Goal: Task Accomplishment & Management: Manage account settings

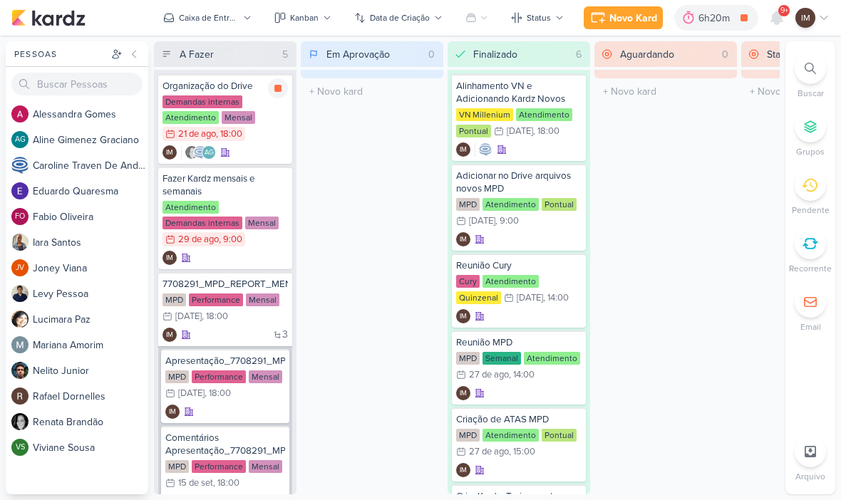
scroll to position [-1, 0]
click at [202, 12] on div "Caixa de Entrada" at bounding box center [209, 17] width 60 height 13
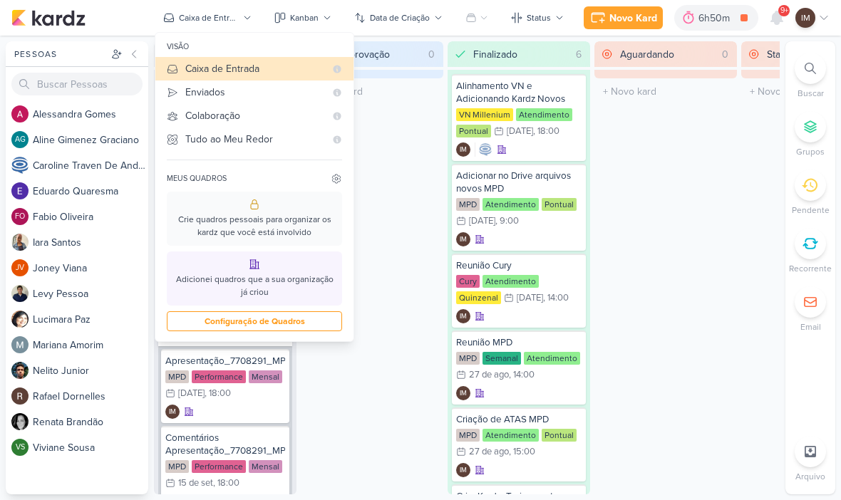
click at [188, 96] on div "Enviados" at bounding box center [255, 92] width 140 height 15
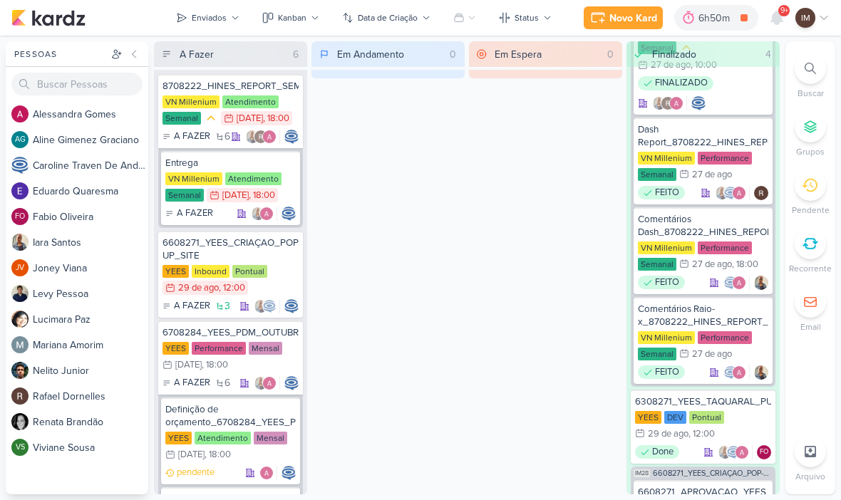
scroll to position [865, 0]
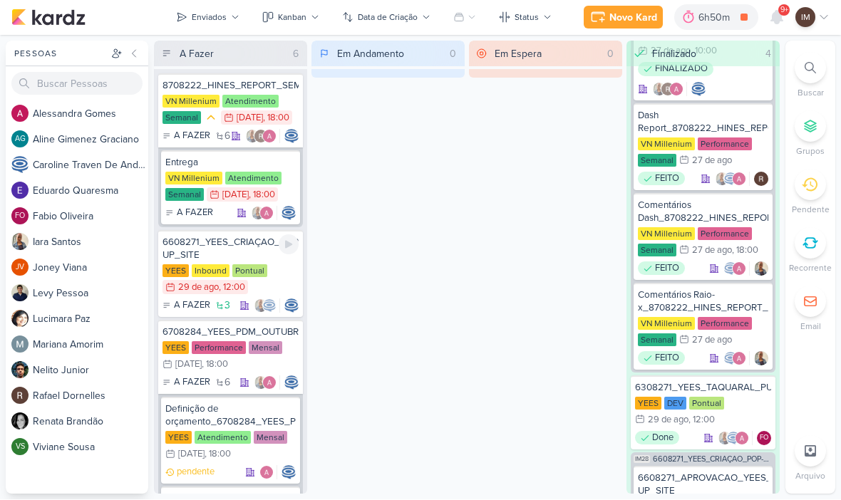
click at [205, 261] on div "6608271_YEES_CRIAÇAO_POP-UP_SITE" at bounding box center [231, 250] width 136 height 26
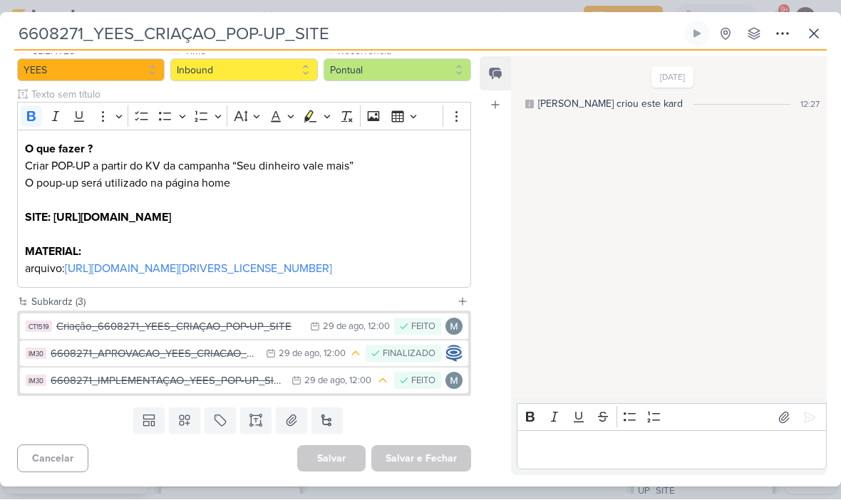
scroll to position [143, 0]
click at [109, 322] on div "Criação_6608271_YEES_CRIAÇAO_POP-UP_SITE" at bounding box center [179, 327] width 247 height 16
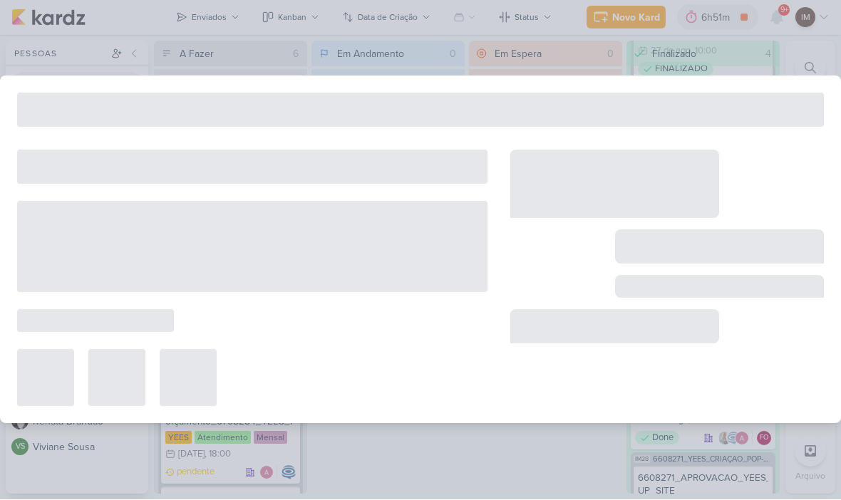
type input "Criação_6608271_YEES_CRIAÇAO_POP-UP_SITE"
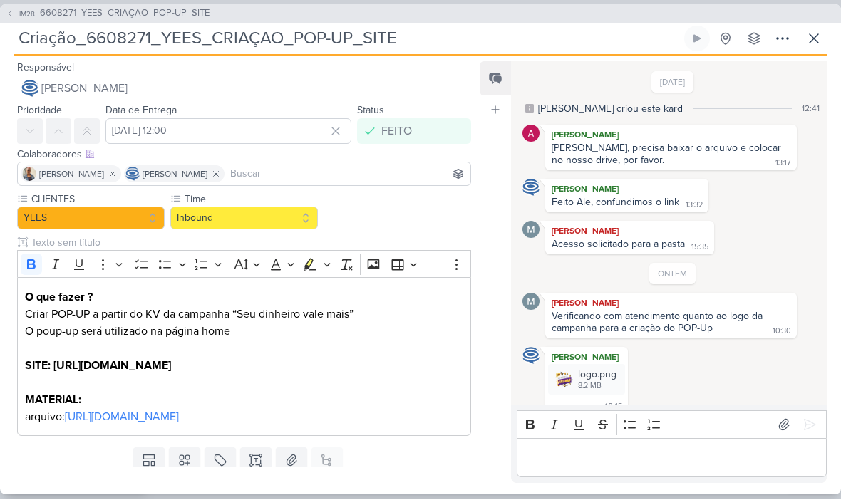
scroll to position [460, 0]
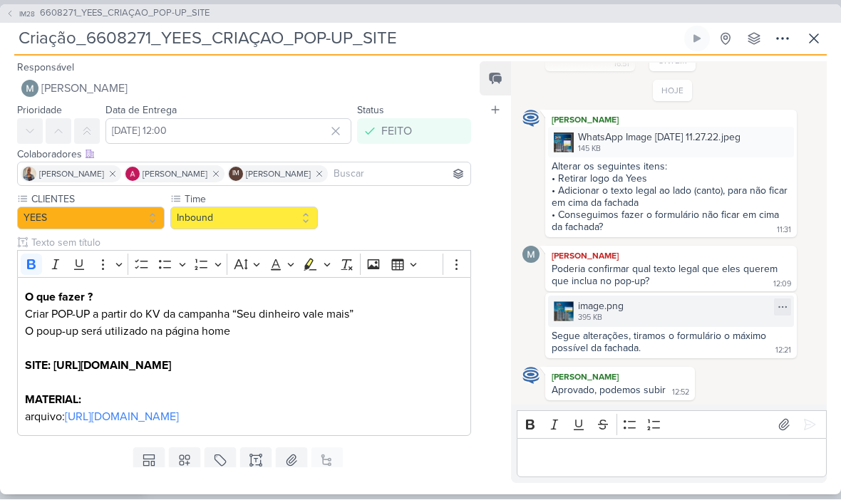
click at [711, 301] on div "image.png 395 KB" at bounding box center [671, 312] width 246 height 31
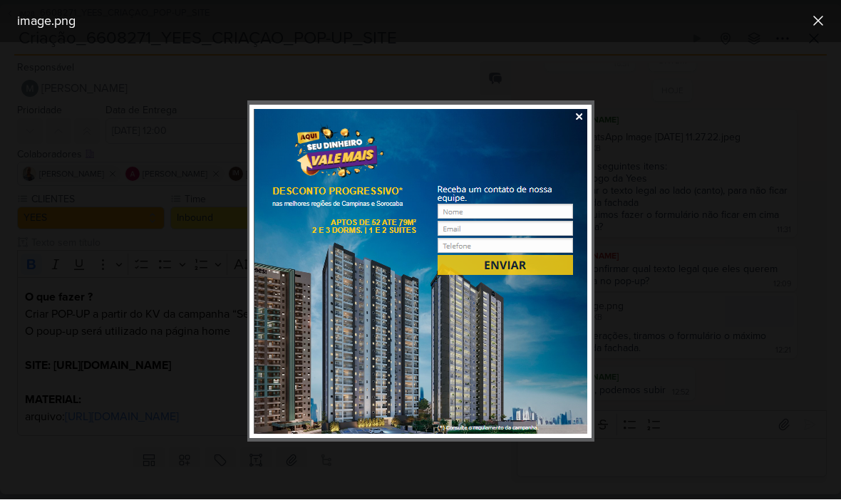
click at [683, 85] on div at bounding box center [420, 272] width 841 height 458
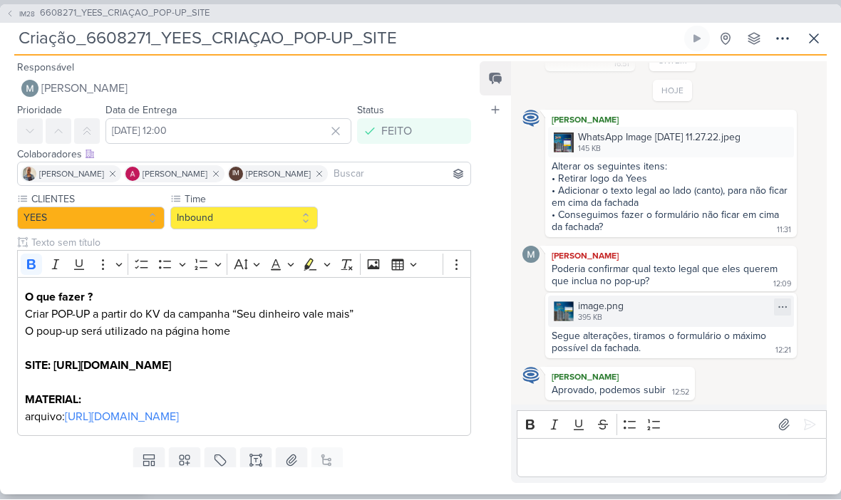
click at [655, 306] on div "image.png 395 KB" at bounding box center [671, 312] width 246 height 31
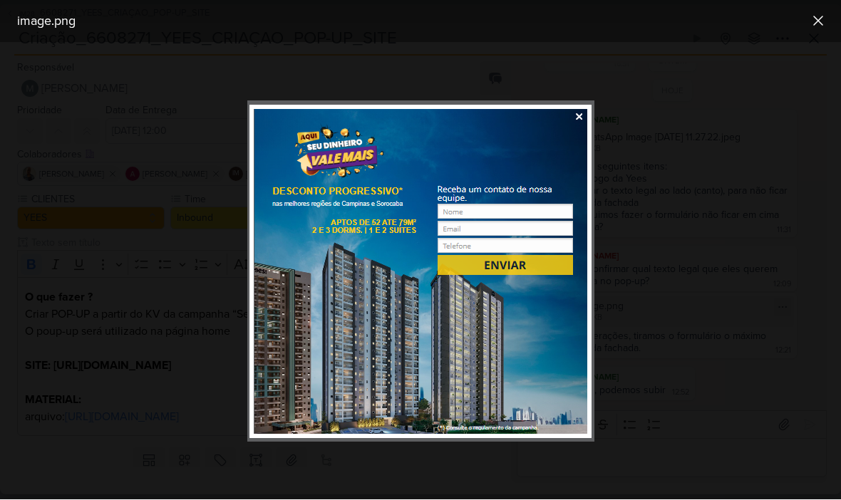
click at [816, 24] on icon at bounding box center [818, 21] width 9 height 9
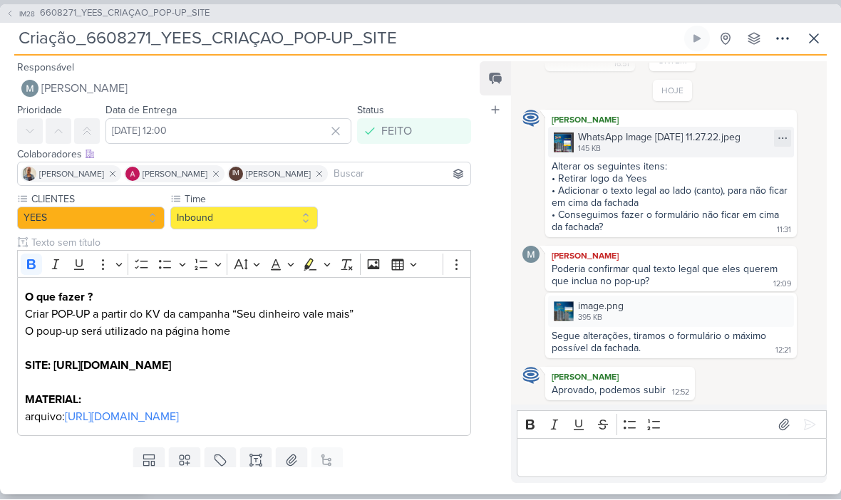
click at [741, 142] on div "WhatsApp Image 2025-08-29 at 11.27.22.jpeg" at bounding box center [659, 137] width 163 height 15
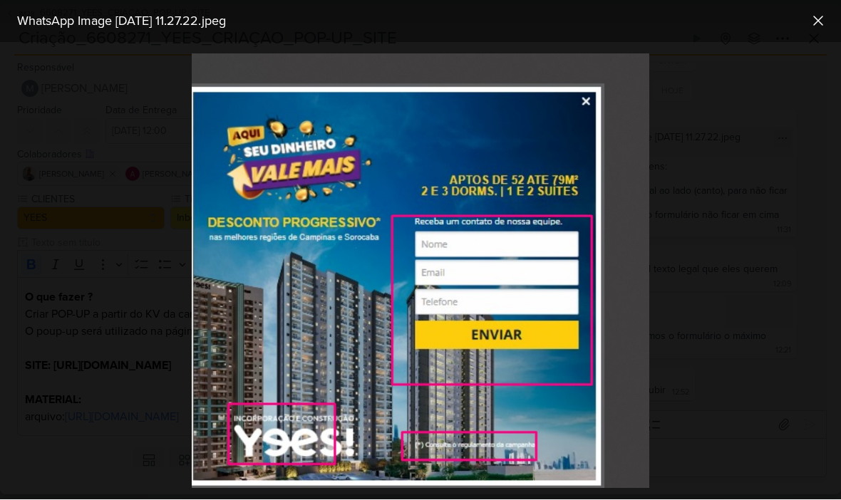
click at [818, 31] on button at bounding box center [818, 21] width 23 height 23
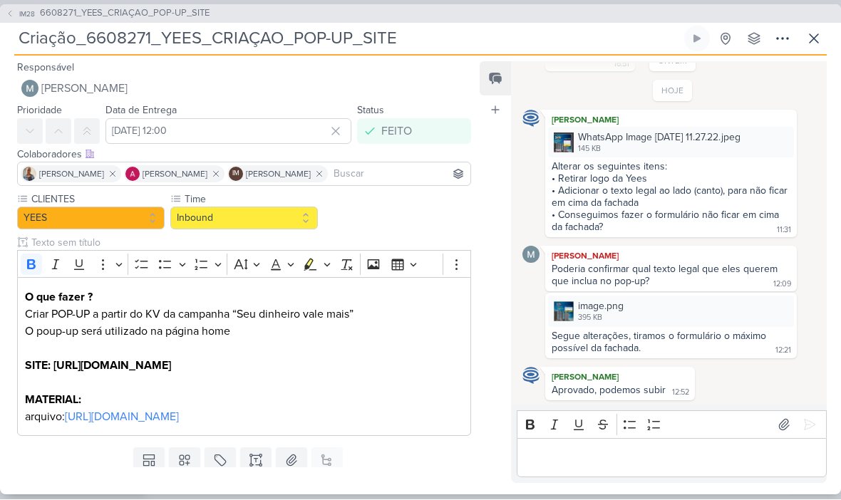
click at [811, 26] on button at bounding box center [814, 39] width 26 height 26
click at [813, 26] on button at bounding box center [814, 39] width 26 height 26
click at [83, 285] on div "O que fazer ? Criar POP-UP a partir do KV da campanha “Seu dinheiro vale mais” …" at bounding box center [244, 357] width 454 height 159
click at [91, 367] on strong "SITE: https://yeesinc.com.br/" at bounding box center [98, 366] width 146 height 14
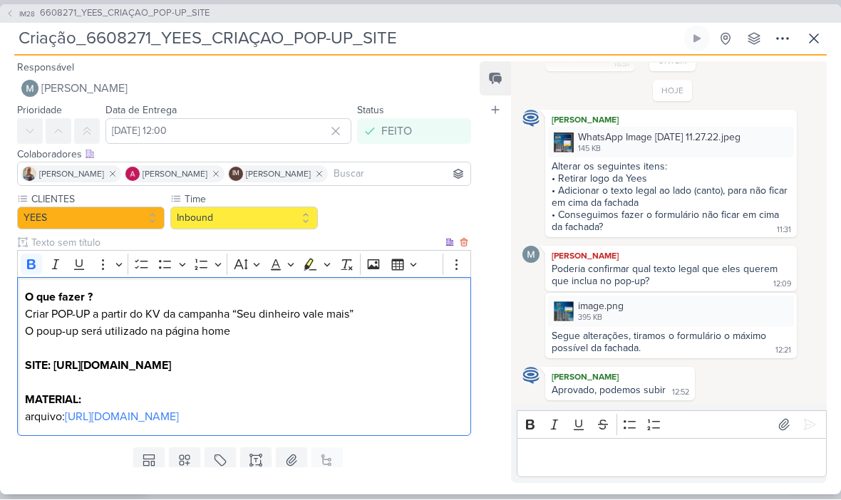
click at [800, 4] on div "IM28 6608271_YEES_CRIAÇAO_POP-UP_SITE Criação_6608271_YEES_CRIAÇAO_POP-UP_SITE" at bounding box center [420, 250] width 841 height 500
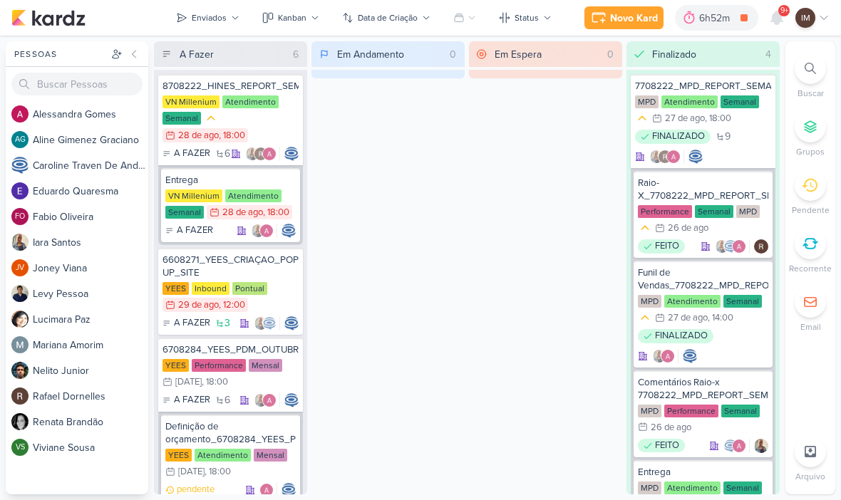
click at [222, 21] on div "Enviados" at bounding box center [209, 17] width 35 height 13
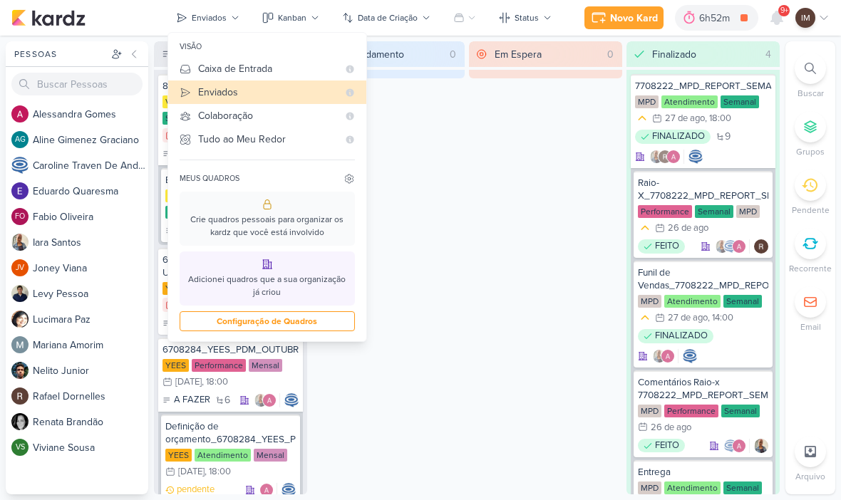
click at [590, 173] on div "Em Espera 0" at bounding box center [545, 267] width 153 height 453
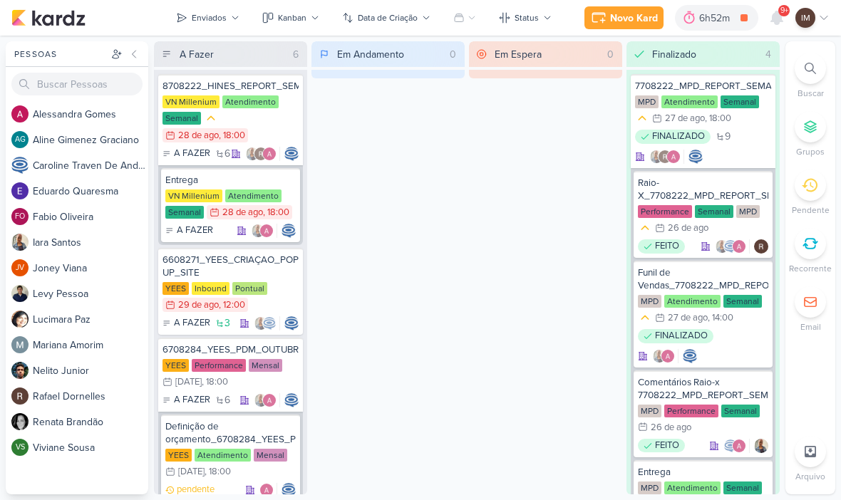
click at [774, 26] on div at bounding box center [777, 18] width 26 height 26
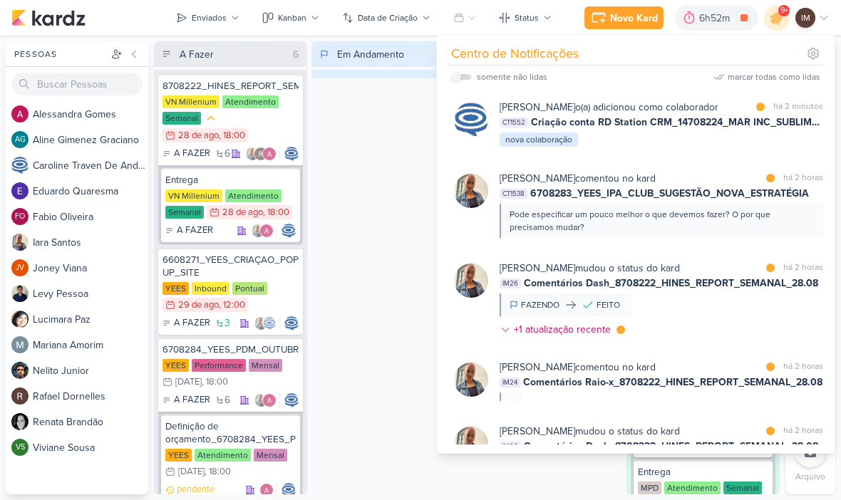
click at [804, 234] on div "Pode especificar um pouco melhor o que devemos fazer? O por que precisamos muda…" at bounding box center [661, 221] width 302 height 26
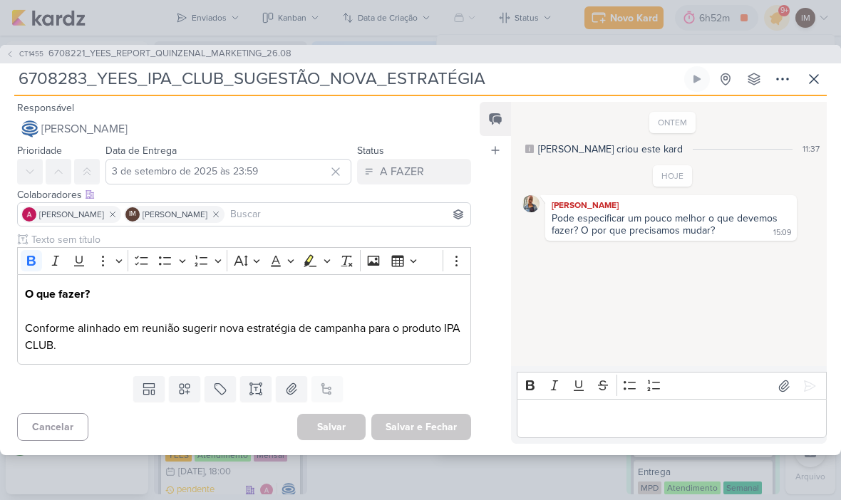
click at [820, 75] on icon at bounding box center [814, 79] width 17 height 17
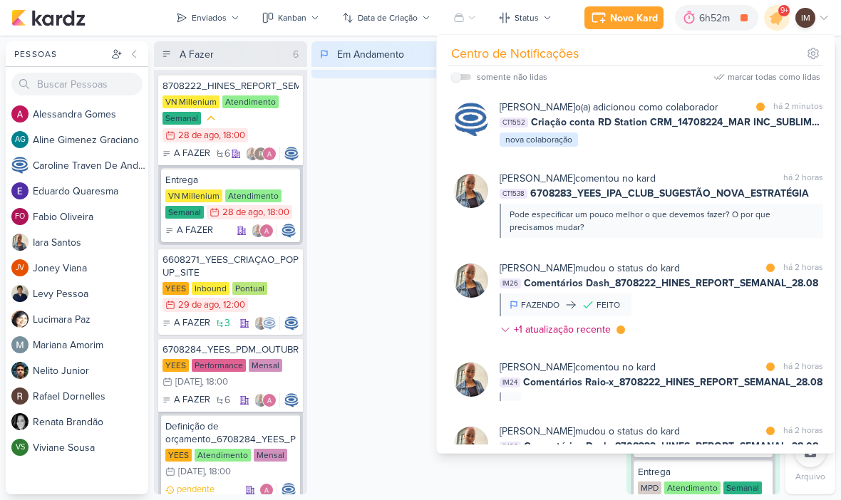
click at [798, 234] on div "Pode especificar um pouco melhor o que devemos fazer? O por que precisamos muda…" at bounding box center [661, 221] width 302 height 26
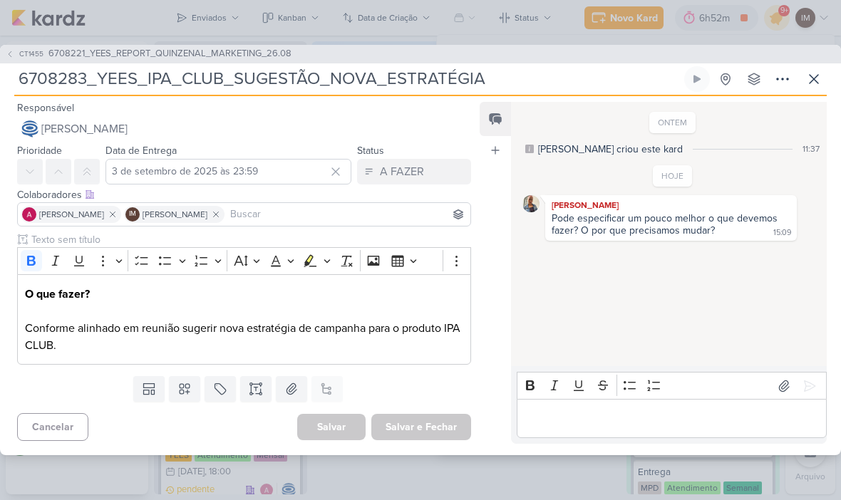
click at [815, 81] on icon at bounding box center [814, 79] width 17 height 17
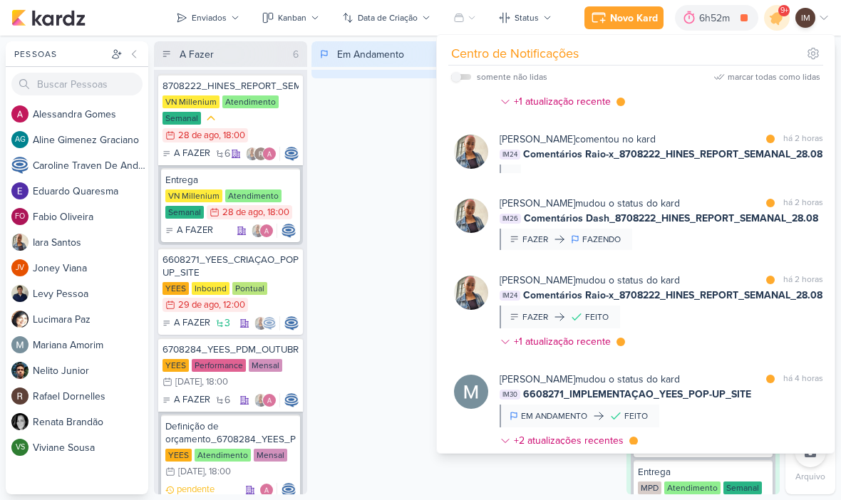
scroll to position [229, 0]
click at [355, 232] on div "Em Andamento 0" at bounding box center [388, 267] width 153 height 453
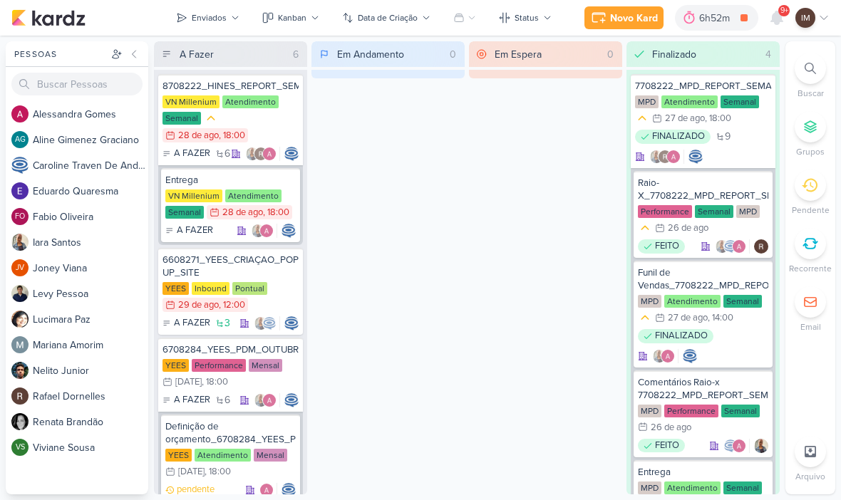
click at [785, 29] on div "9+" at bounding box center [777, 18] width 26 height 26
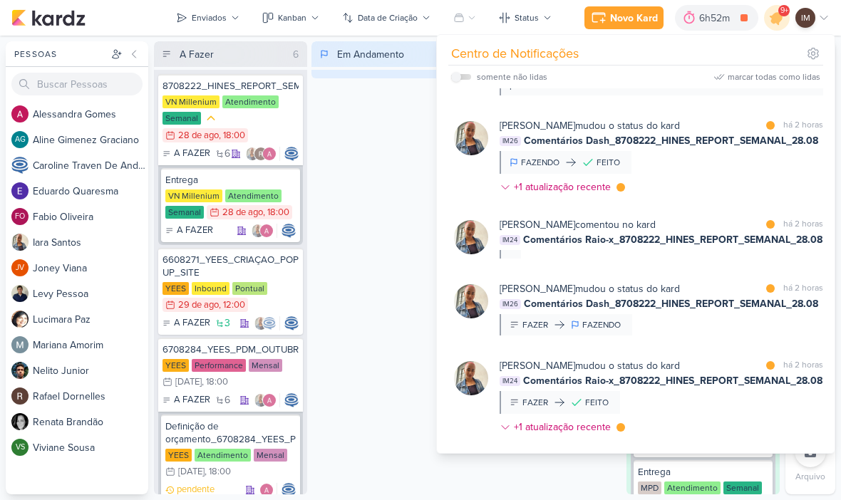
scroll to position [143, 0]
click at [731, 193] on div "[PERSON_NAME] mudou o status do kard marcar como lida há 2 horas IM26 Comentári…" at bounding box center [662, 159] width 324 height 82
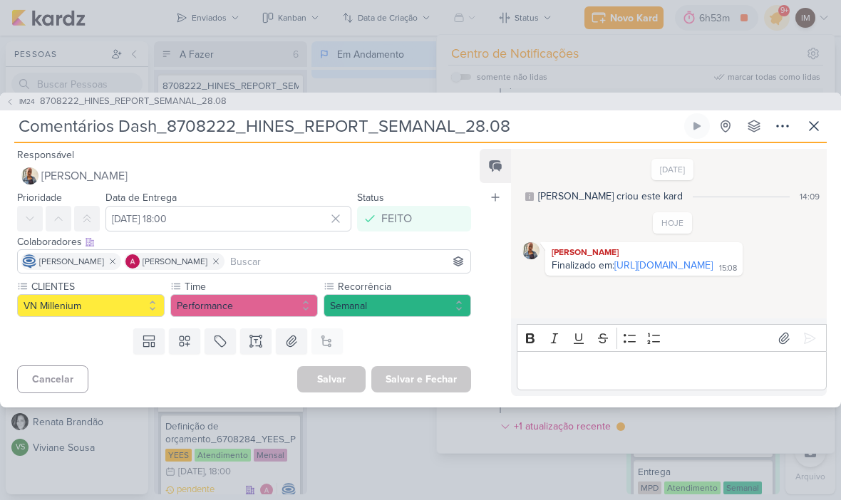
click at [834, 41] on div "IM24 8708222_HINES_REPORT_SEMANAL_28.08 Comentários Dash_8708222_HINES_REPORT_S…" at bounding box center [420, 250] width 841 height 500
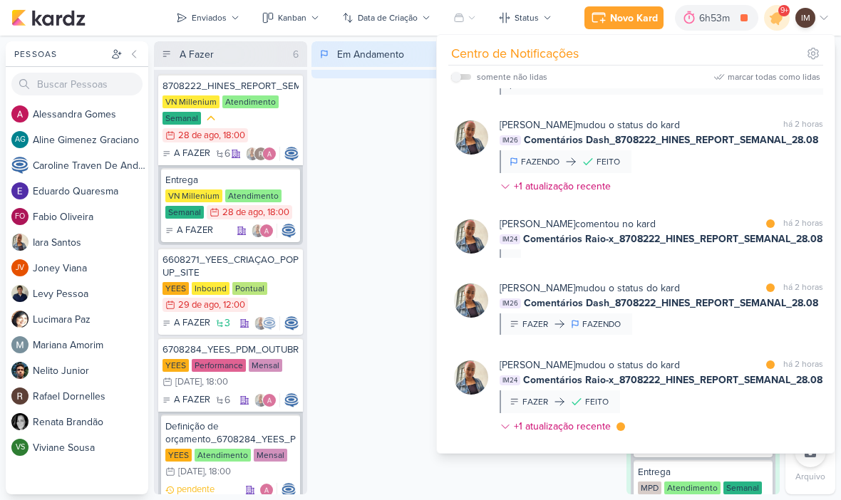
click at [356, 241] on div "Em Andamento 0" at bounding box center [388, 267] width 153 height 453
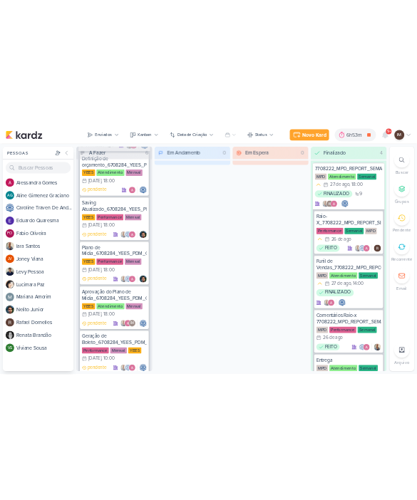
scroll to position [362, 0]
